Goal: Transaction & Acquisition: Subscribe to service/newsletter

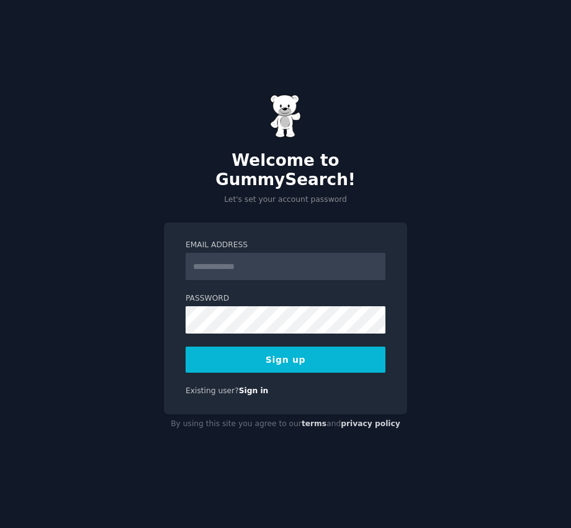
click at [225, 263] on input "Email Address" at bounding box center [286, 266] width 200 height 27
type input "**********"
click at [186, 347] on button "Sign up" at bounding box center [286, 360] width 200 height 26
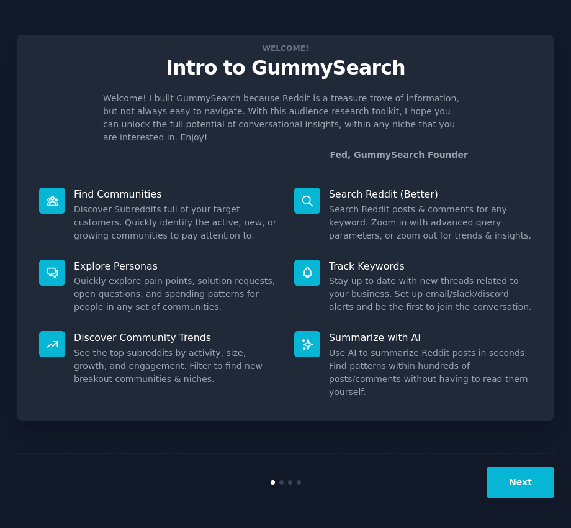
click at [209, 155] on div "Welcome! Intro to GummySearch Welcome! I built GummySearch because Reddit is a …" at bounding box center [285, 228] width 537 height 386
click at [524, 488] on button "Next" at bounding box center [521, 482] width 66 height 30
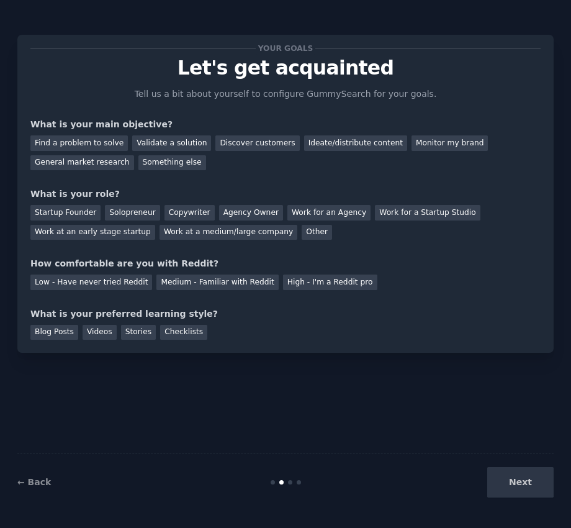
click at [511, 478] on div "Next" at bounding box center [464, 482] width 179 height 30
click at [517, 486] on div "Next" at bounding box center [464, 482] width 179 height 30
click at [516, 479] on div "Next" at bounding box center [464, 482] width 179 height 30
click at [468, 444] on div "Your goals Let's get acquainted Tell us a bit about yourself to configure Gummy…" at bounding box center [285, 263] width 537 height 493
